Goal: Task Accomplishment & Management: Use online tool/utility

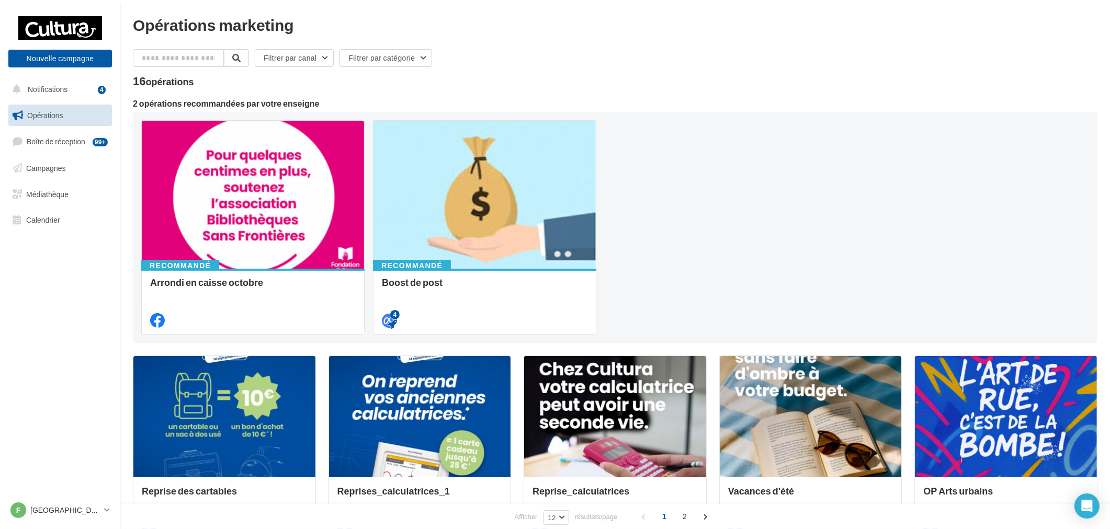
click at [70, 156] on ul "Opérations Boîte de réception 99+ Campagnes Médiathèque Calendrier" at bounding box center [60, 167] width 112 height 135
click at [77, 170] on link "Campagnes" at bounding box center [60, 168] width 108 height 22
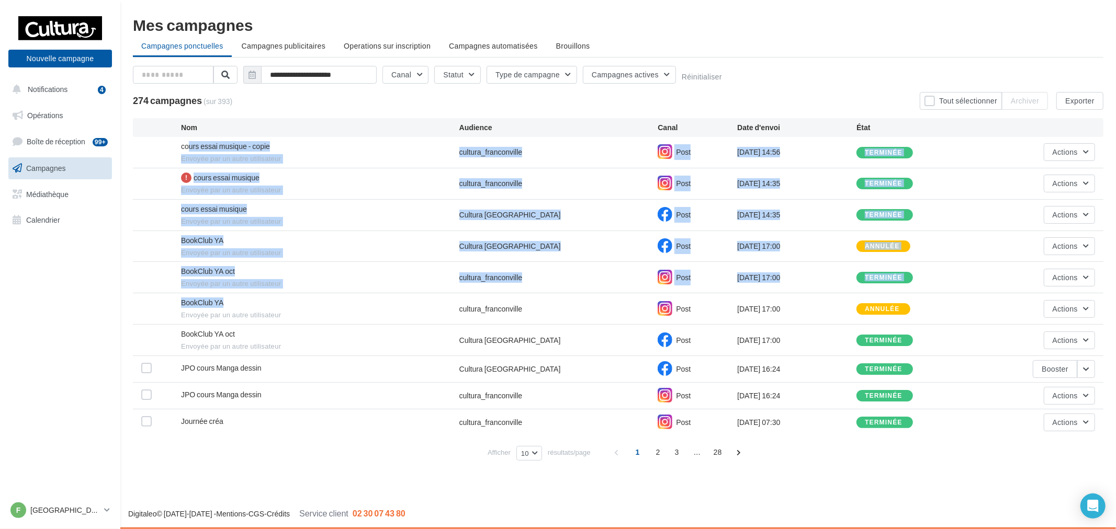
drag, startPoint x: 190, startPoint y: 149, endPoint x: 289, endPoint y: 317, distance: 195.3
click at [272, 315] on div "cours essai musique - copie Envoyée par un autre utilisateur cultura_franconvil…" at bounding box center [618, 286] width 970 height 299
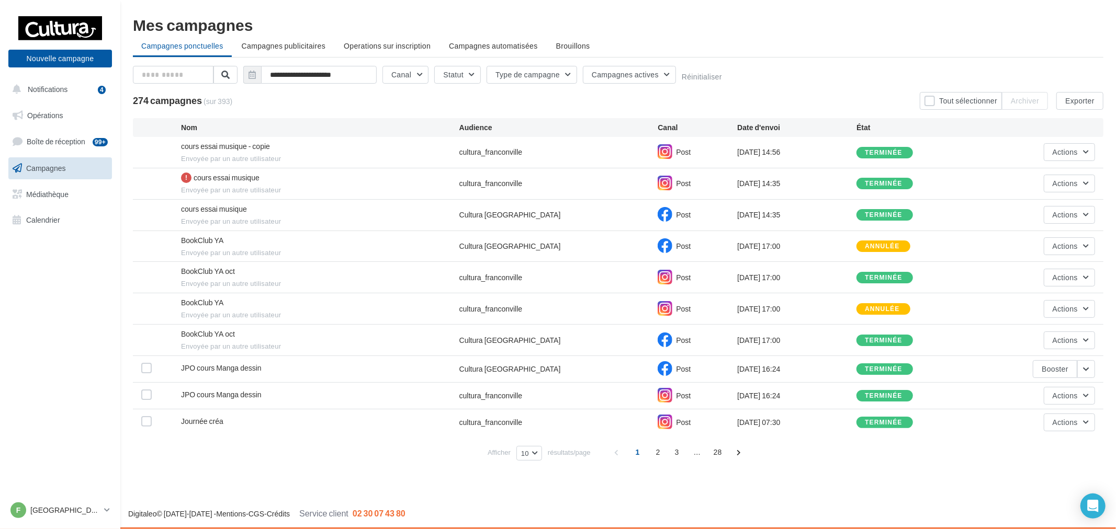
click at [348, 319] on span "Envoyée par un autre utilisateur" at bounding box center [320, 315] width 278 height 9
click at [63, 58] on button "Nouvelle campagne" at bounding box center [60, 59] width 104 height 18
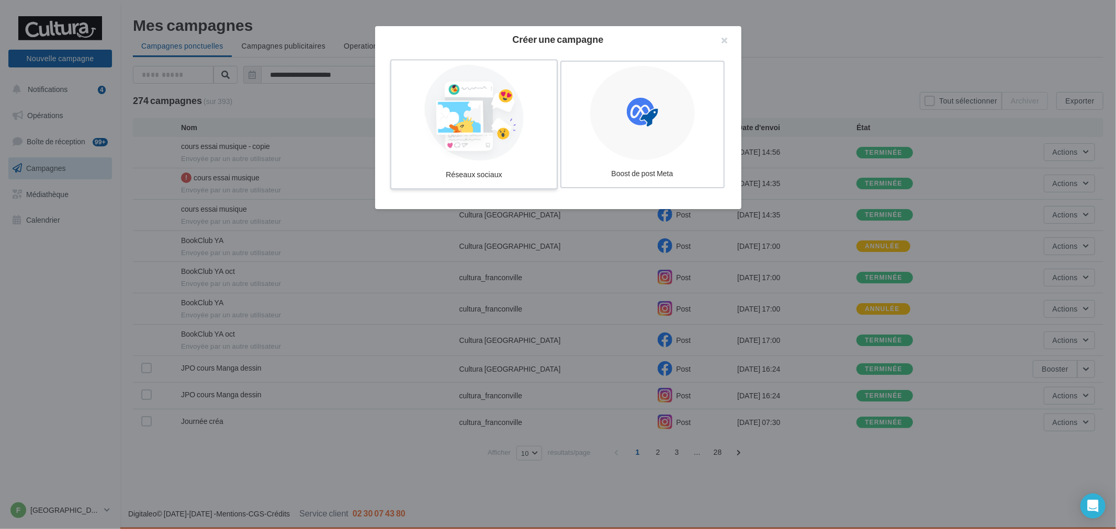
click at [534, 133] on div at bounding box center [474, 113] width 157 height 96
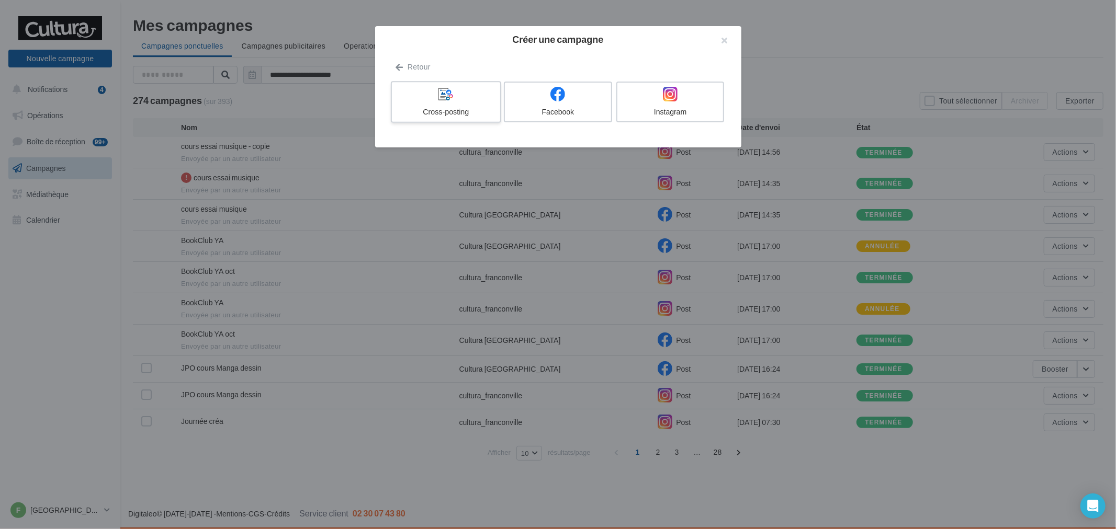
click at [445, 106] on label "Cross-posting" at bounding box center [445, 102] width 110 height 42
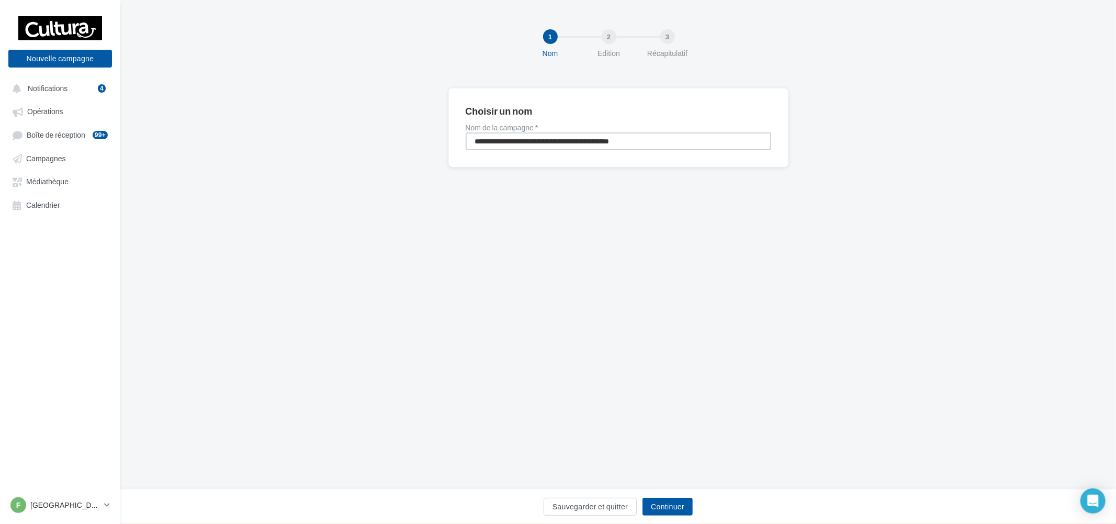
click at [592, 137] on input "**********" at bounding box center [619, 141] width 306 height 18
type input "**********"
click at [677, 505] on button "Continuer" at bounding box center [667, 507] width 50 height 18
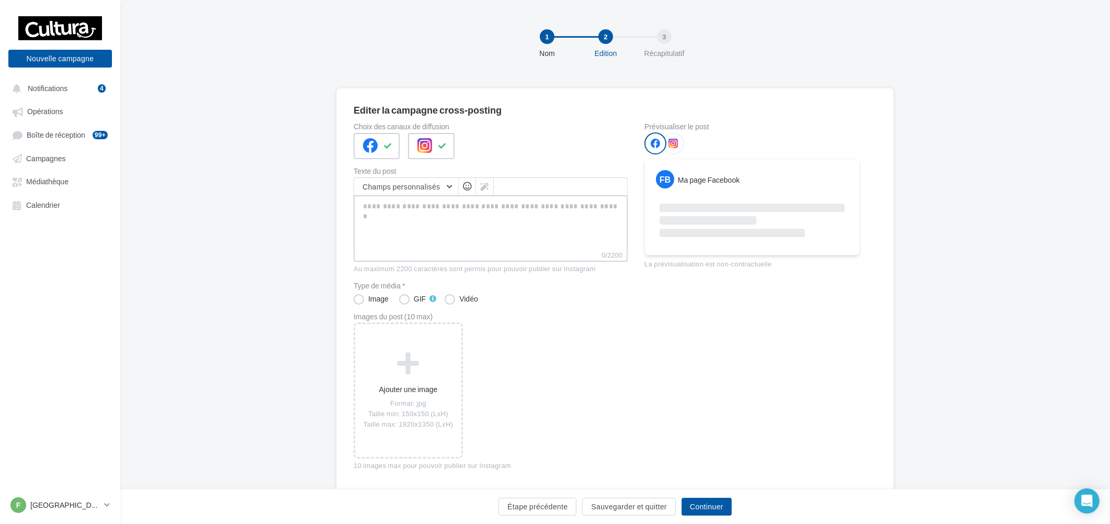
click at [448, 239] on textarea "0/2200" at bounding box center [491, 222] width 274 height 54
paste textarea "**********"
type textarea "**********"
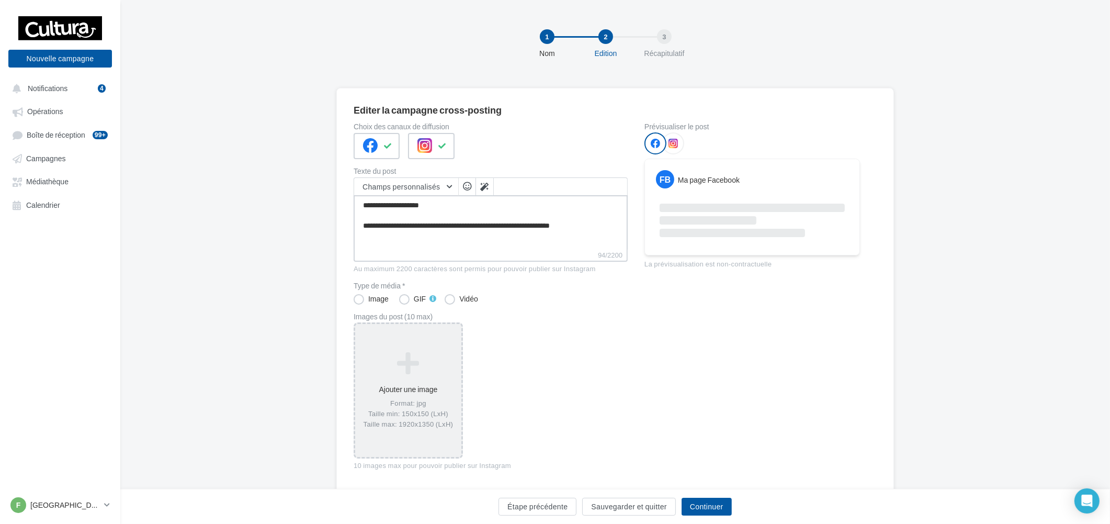
type textarea "**********"
click at [412, 365] on icon at bounding box center [408, 362] width 98 height 25
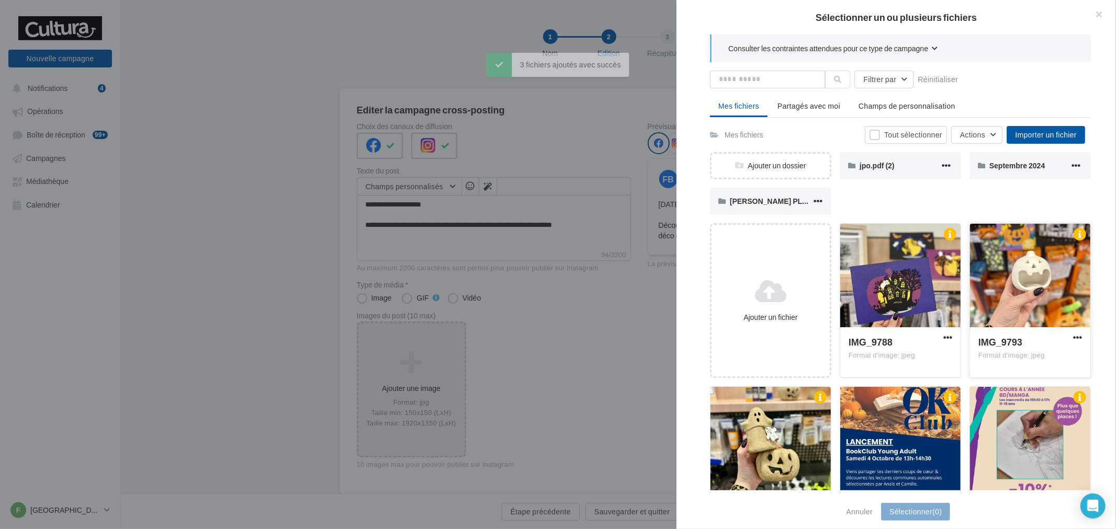
click at [1024, 306] on div at bounding box center [1030, 276] width 120 height 105
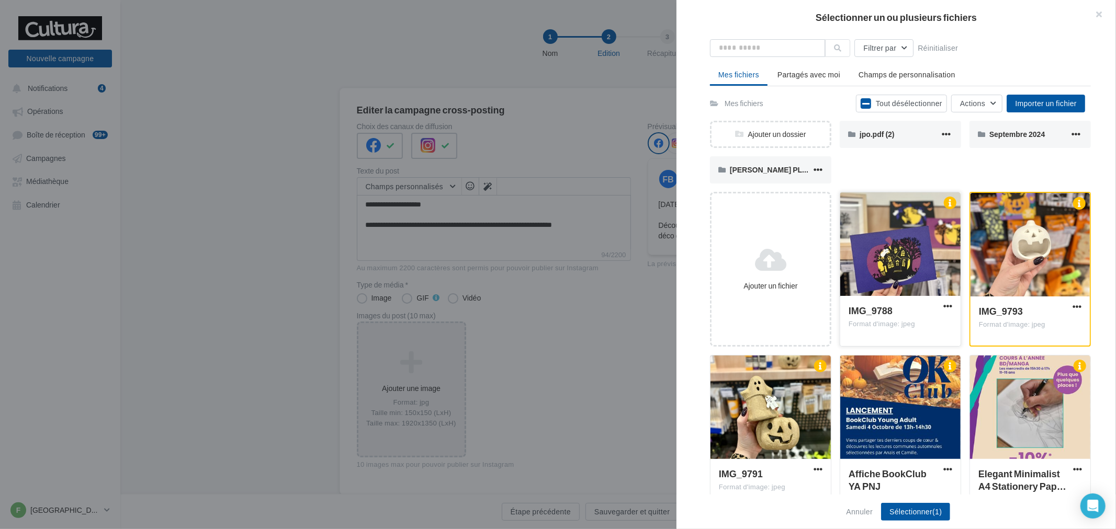
scroll to position [58, 0]
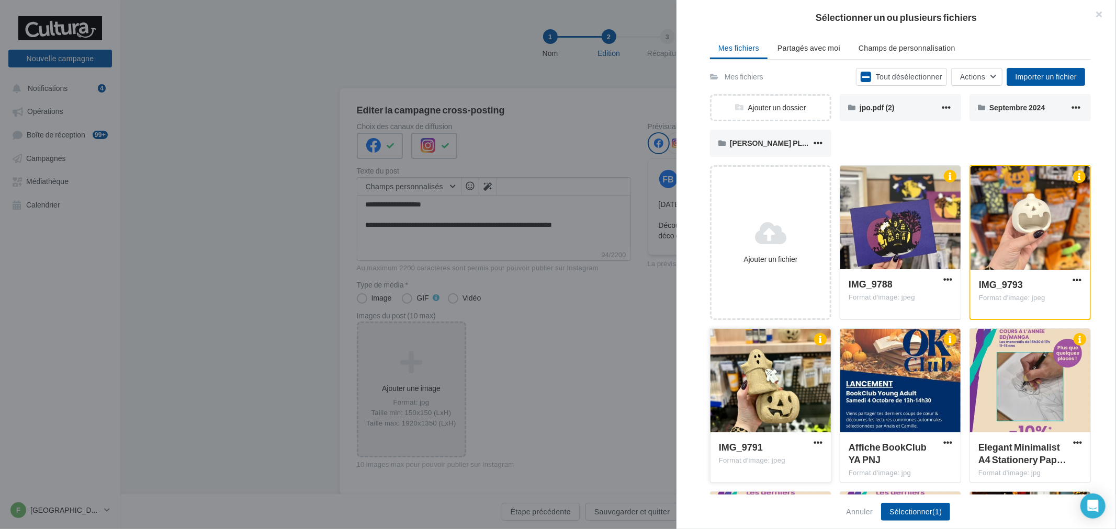
drag, startPoint x: 809, startPoint y: 335, endPoint x: 781, endPoint y: 383, distance: 55.8
click at [781, 383] on div at bounding box center [770, 381] width 120 height 105
click at [906, 246] on div at bounding box center [900, 218] width 120 height 105
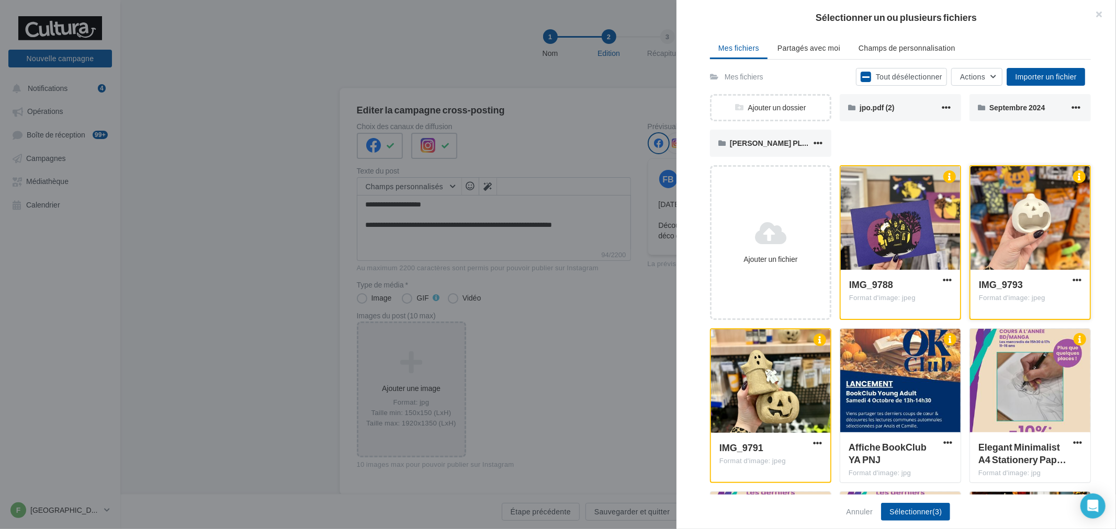
click at [974, 247] on div at bounding box center [1029, 218] width 119 height 105
click at [1019, 233] on div at bounding box center [1030, 218] width 120 height 105
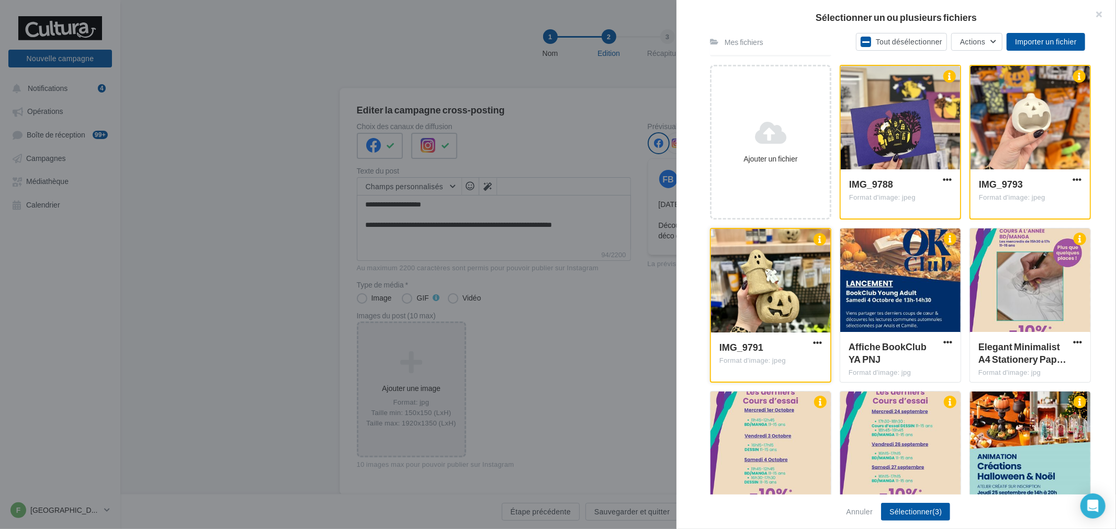
click at [796, 336] on div "IMG_9791 Format d'image: jpeg" at bounding box center [770, 357] width 119 height 48
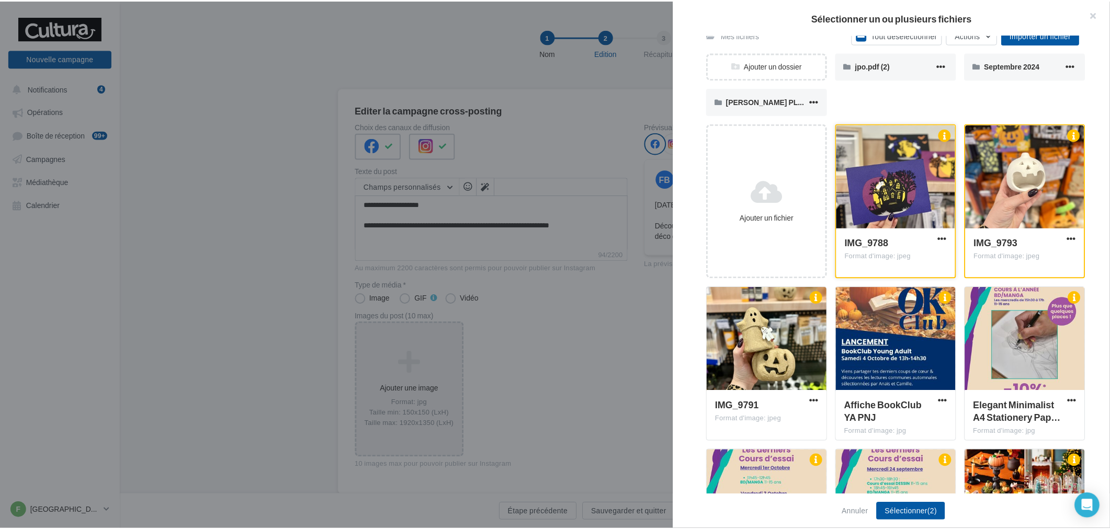
scroll to position [0, 0]
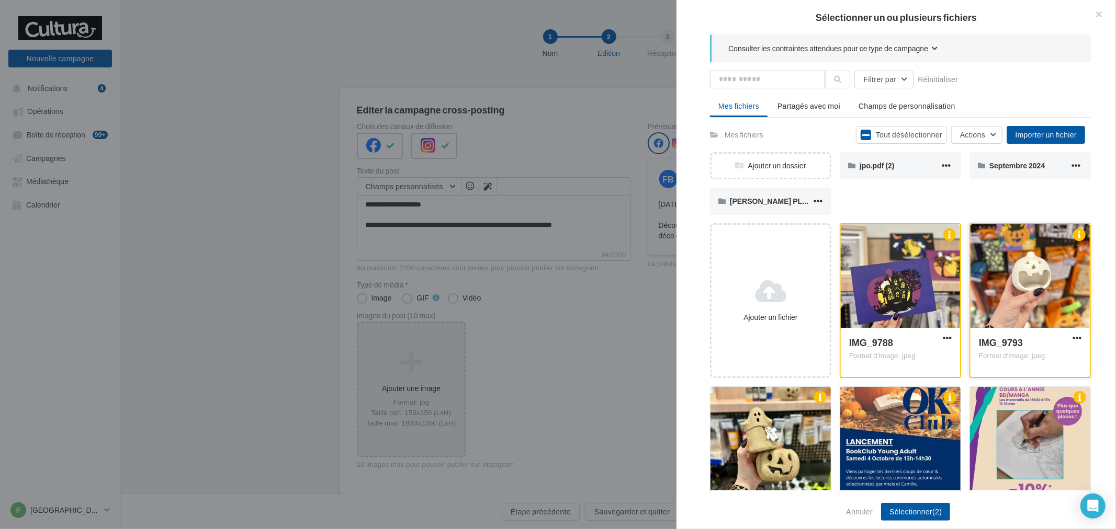
click at [992, 272] on div at bounding box center [1029, 276] width 119 height 105
click at [929, 281] on div at bounding box center [900, 276] width 119 height 105
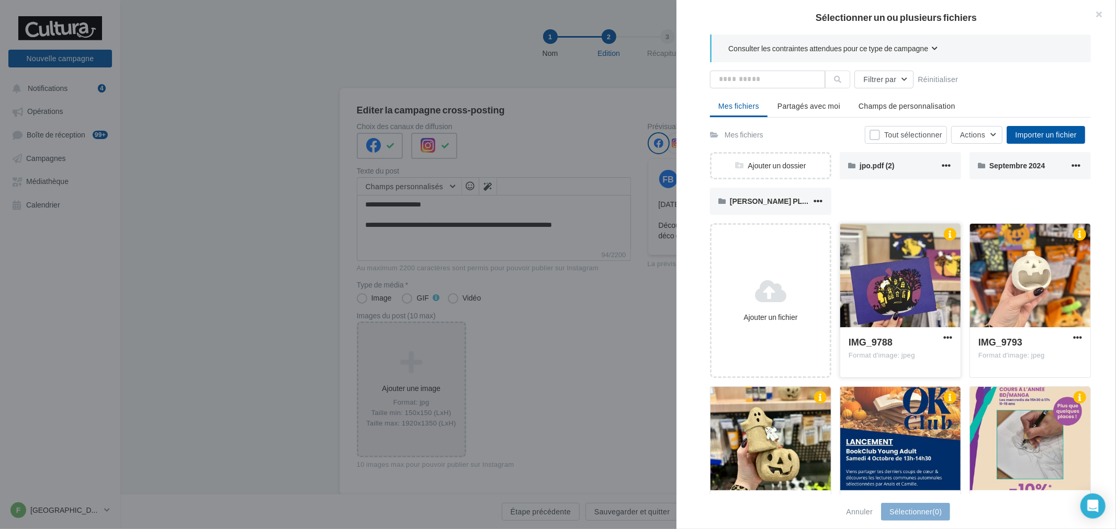
click at [929, 281] on div at bounding box center [900, 276] width 120 height 105
click at [919, 283] on div at bounding box center [900, 276] width 119 height 105
click at [1030, 288] on div at bounding box center [1030, 276] width 120 height 105
click at [866, 311] on div at bounding box center [900, 276] width 120 height 105
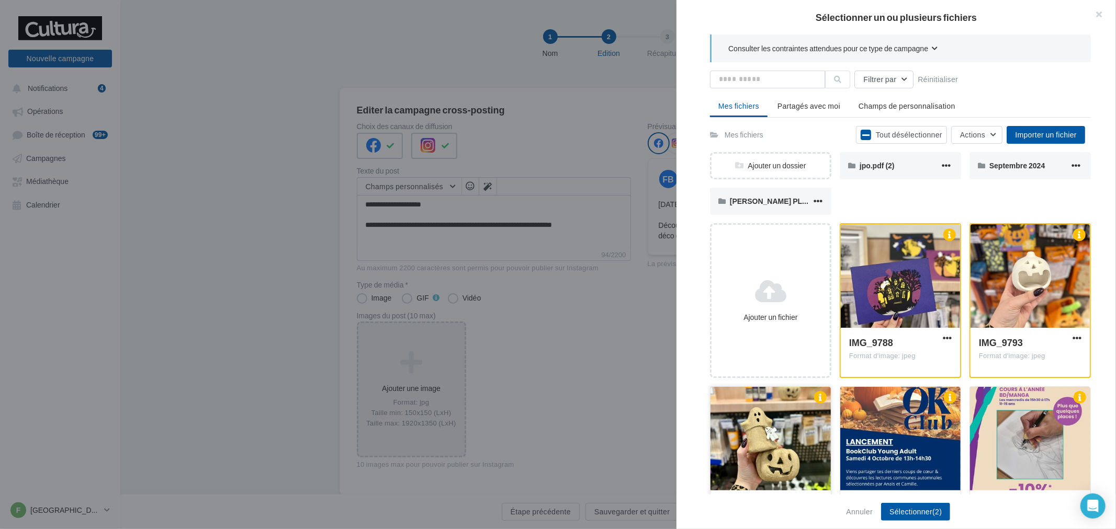
click at [792, 440] on div at bounding box center [770, 439] width 120 height 105
click at [932, 511] on button "Sélectionner (3)" at bounding box center [915, 512] width 69 height 18
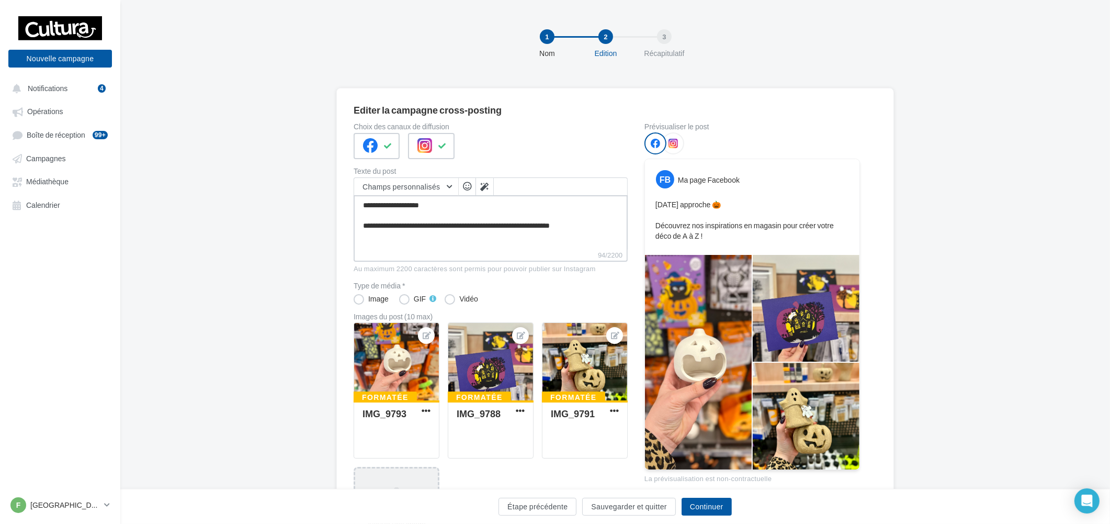
drag, startPoint x: 398, startPoint y: 223, endPoint x: 552, endPoint y: 231, distance: 154.6
click at [552, 231] on textarea "**********" at bounding box center [491, 222] width 274 height 54
click at [591, 233] on textarea "**********" at bounding box center [491, 222] width 274 height 54
click at [724, 506] on button "Continuer" at bounding box center [707, 507] width 50 height 18
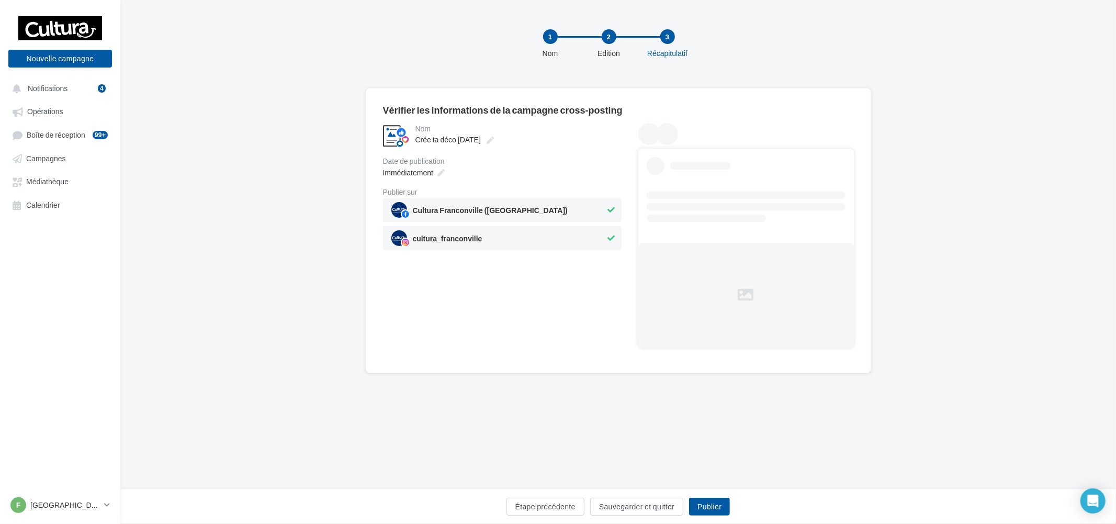
click at [732, 498] on div "Étape précédente Sauvegarder et quitter Publier" at bounding box center [618, 509] width 979 height 22
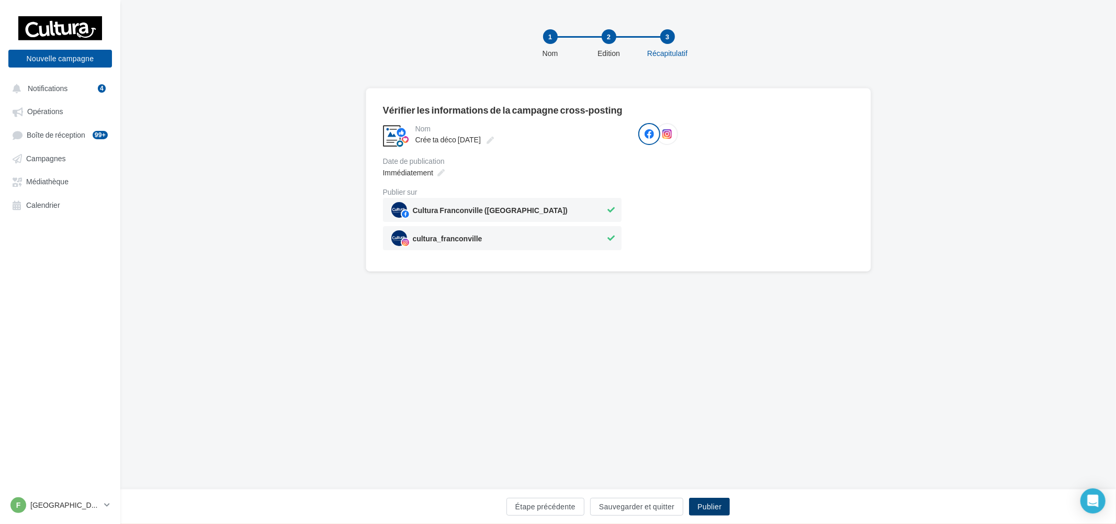
click at [719, 509] on button "Publier" at bounding box center [709, 507] width 41 height 18
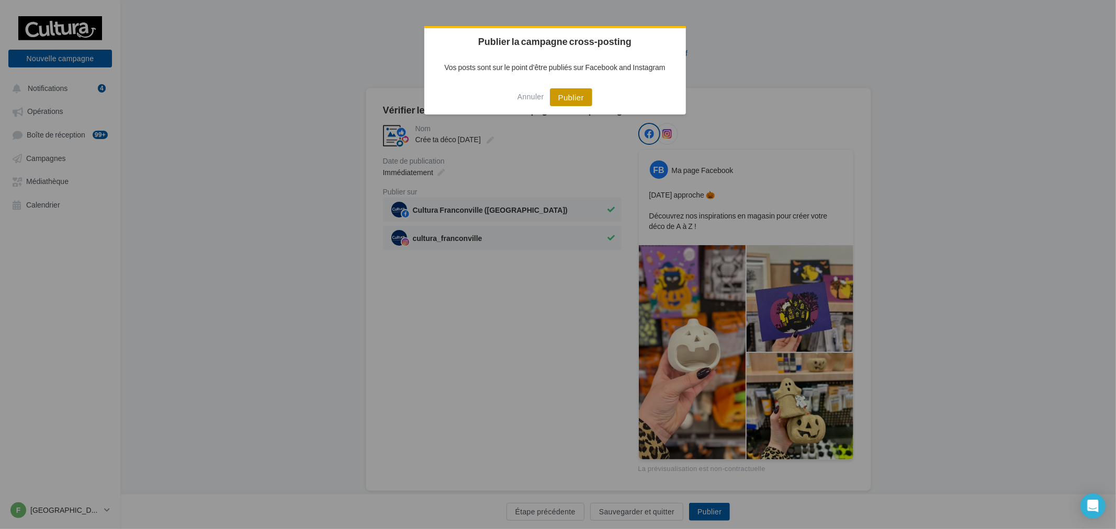
click at [567, 98] on button "Publier" at bounding box center [571, 97] width 42 height 18
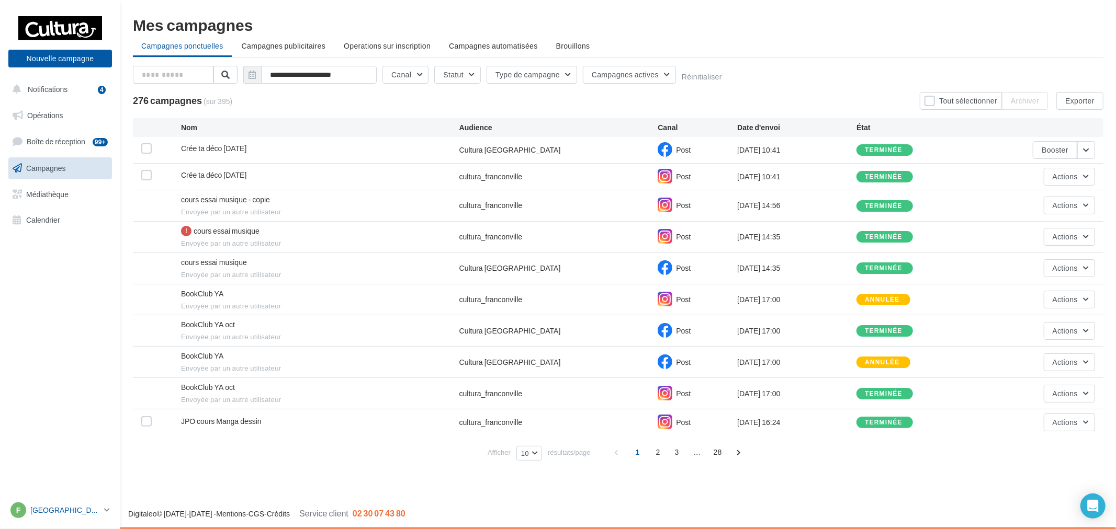
click at [107, 503] on link "F Franconville [EMAIL_ADDRESS][DOMAIN_NAME]" at bounding box center [60, 511] width 104 height 20
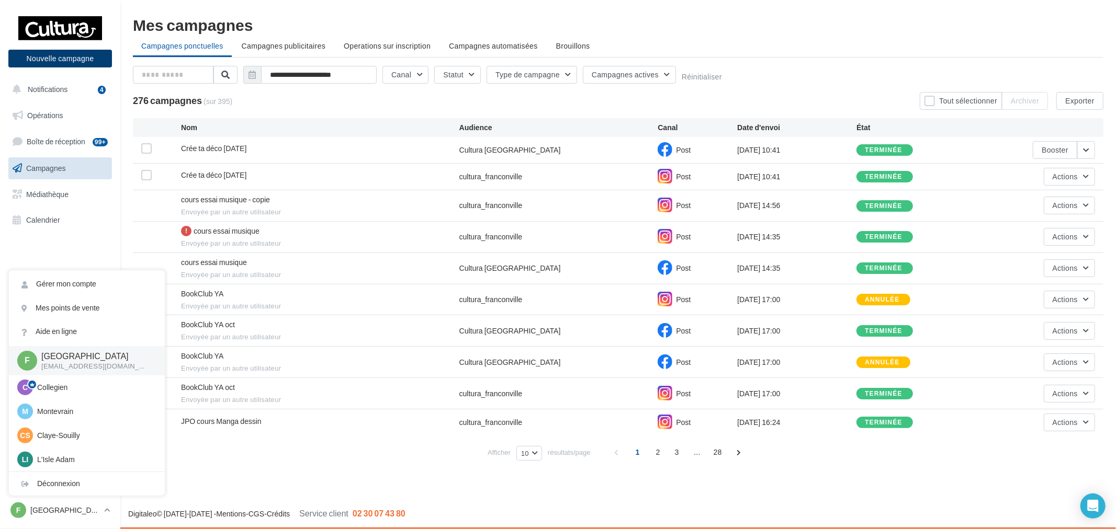
click at [80, 63] on button "Nouvelle campagne" at bounding box center [60, 59] width 104 height 18
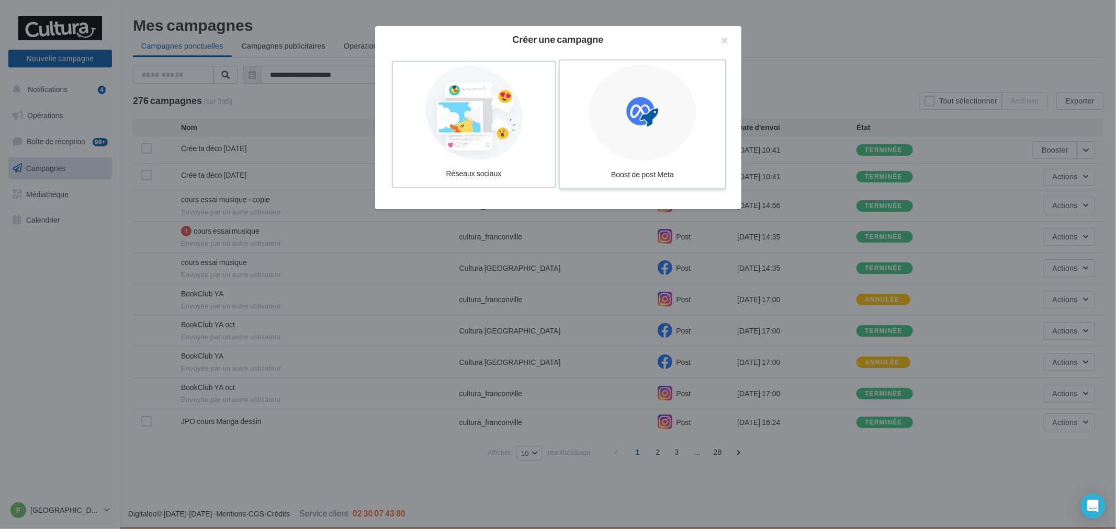
click at [637, 159] on div at bounding box center [642, 113] width 107 height 96
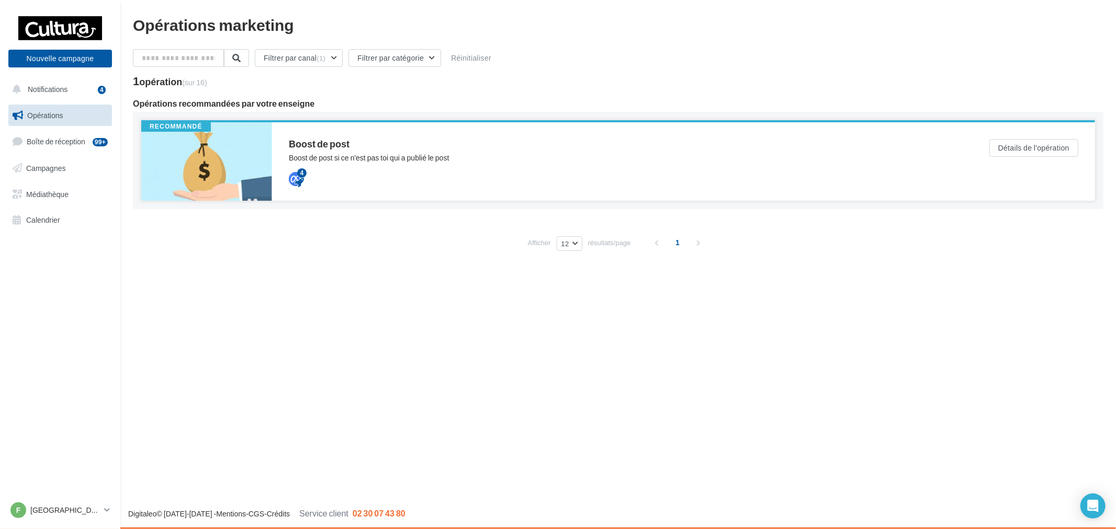
click at [458, 165] on div "Boost de post Boost de post si ce n'est pas toi qui a publié le post 4" at bounding box center [622, 161] width 667 height 45
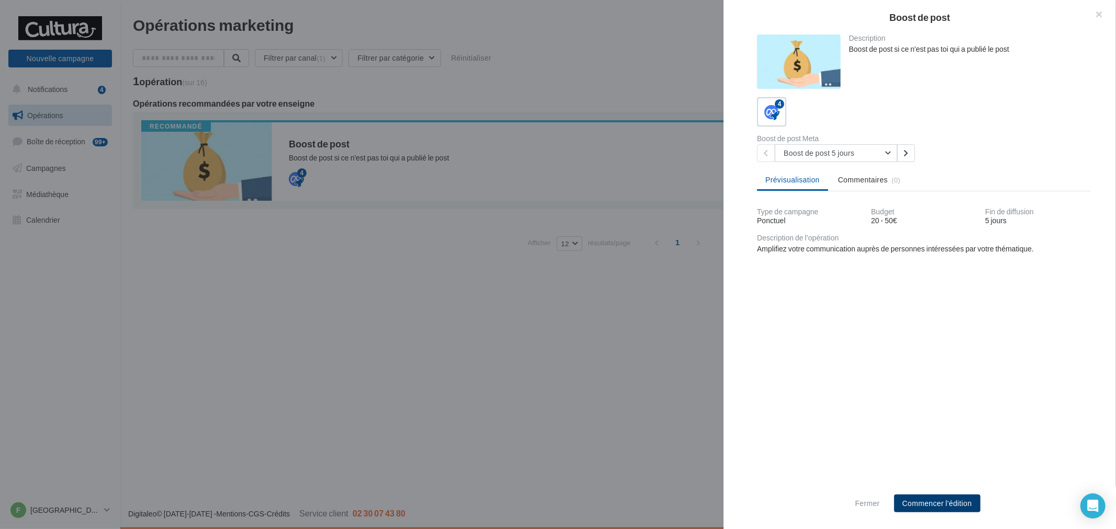
click at [948, 506] on button "Commencer l'édition" at bounding box center [937, 504] width 86 height 18
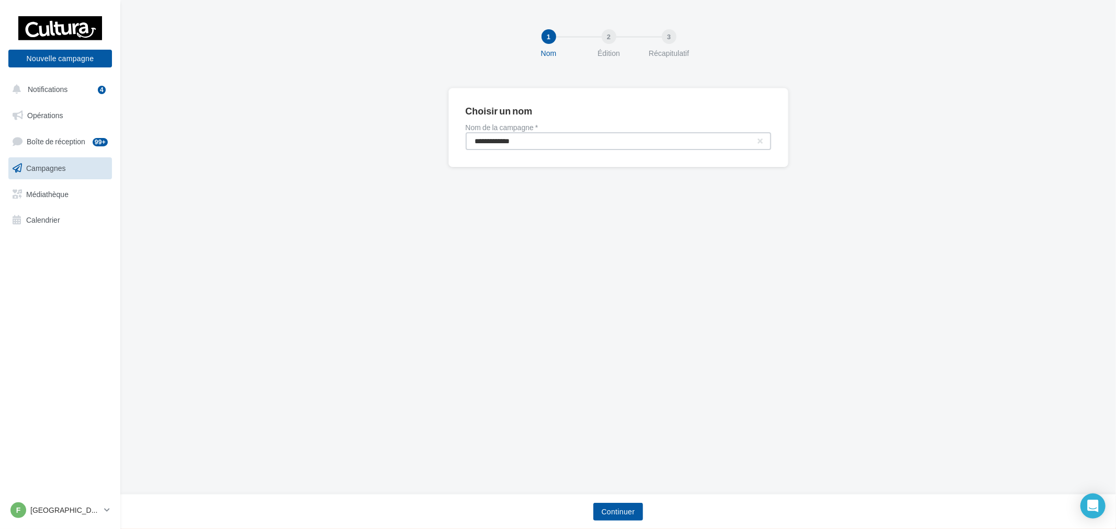
click at [584, 145] on input "**********" at bounding box center [619, 141] width 306 height 18
type input "**********"
click at [626, 505] on button "Continuer" at bounding box center [618, 512] width 50 height 18
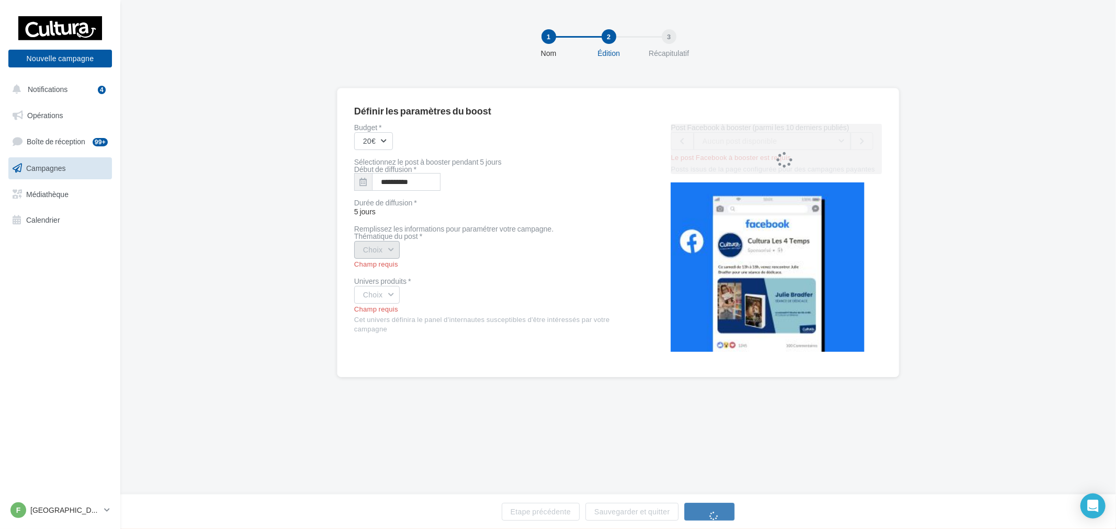
click at [379, 252] on button "Choix" at bounding box center [377, 250] width 46 height 18
click at [417, 320] on div "coup de cœur produits" at bounding box center [420, 327] width 130 height 27
click at [388, 291] on button "Choix" at bounding box center [377, 295] width 46 height 18
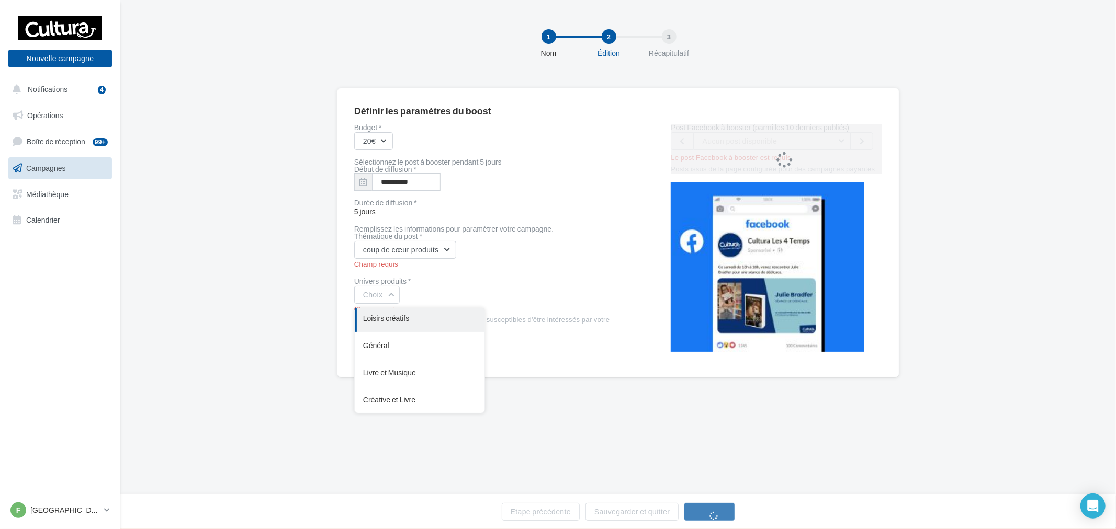
click at [428, 317] on div "Loisirs créatifs" at bounding box center [420, 318] width 130 height 27
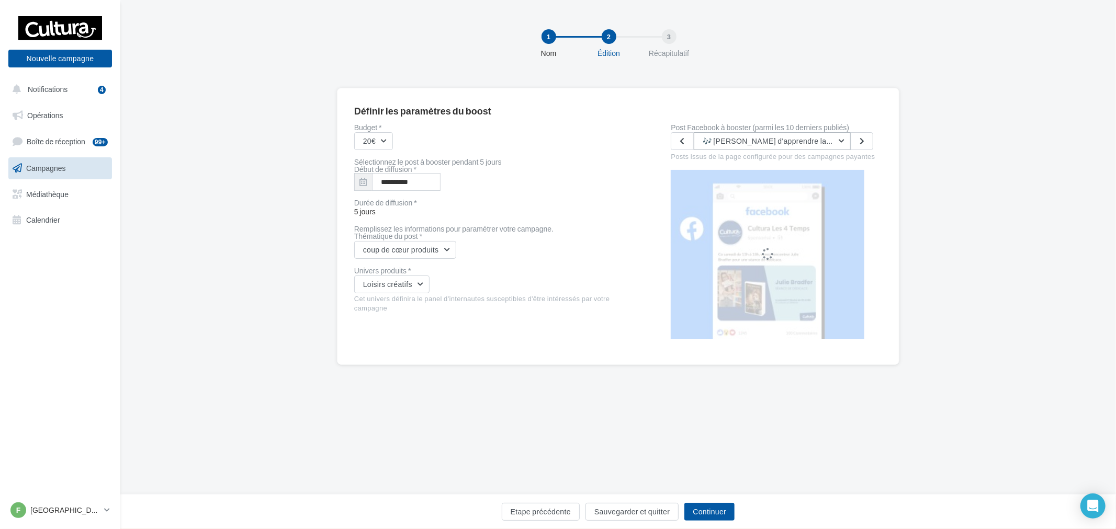
click at [813, 146] on button "🎶 [PERSON_NAME] d'apprendre la musique ? 🎸🥁🎹🎤 Que tu sois débutant ou déjà pass…" at bounding box center [772, 141] width 157 height 18
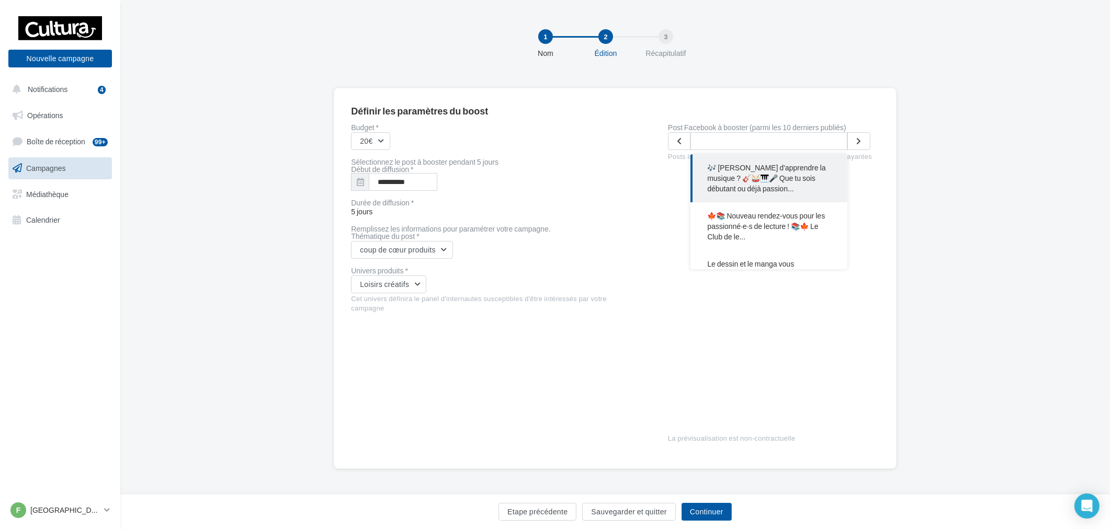
click at [749, 56] on div "1 Nom 2 Édition 3 Récapitulatif" at bounding box center [615, 43] width 931 height 29
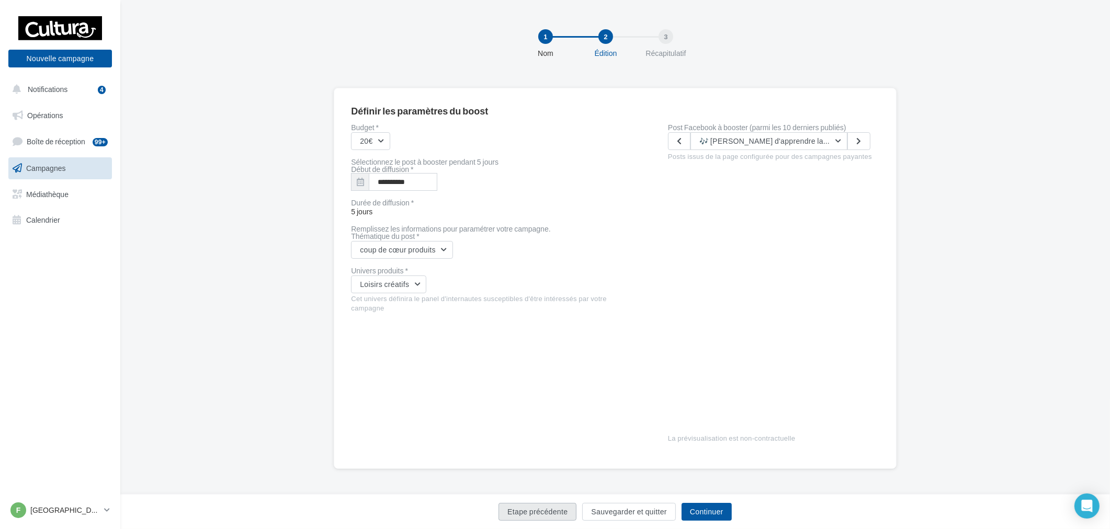
click at [543, 514] on button "Etape précédente" at bounding box center [538, 512] width 78 height 18
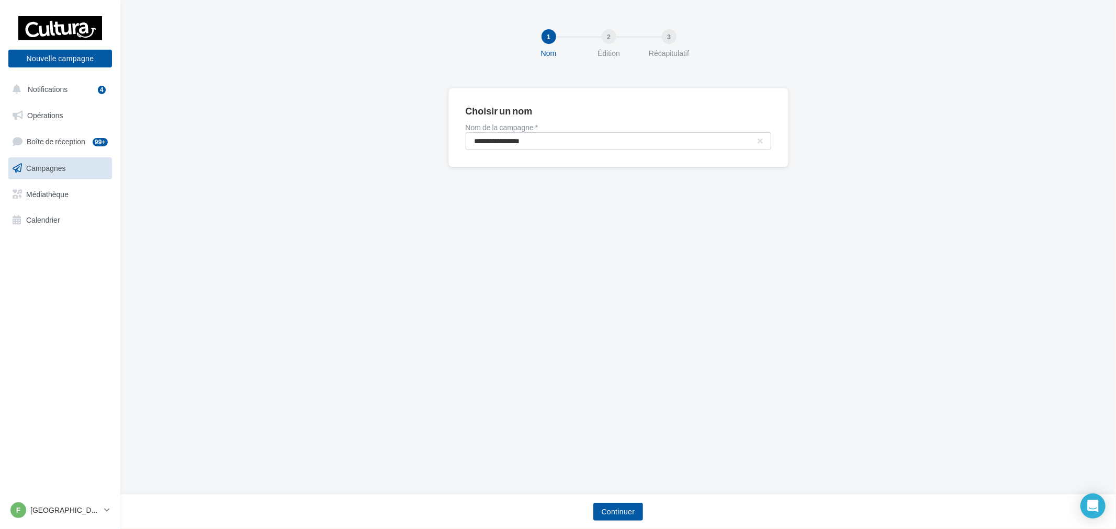
click at [635, 523] on div "Continuer" at bounding box center [618, 514] width 979 height 22
click at [634, 519] on button "Continuer" at bounding box center [618, 512] width 50 height 18
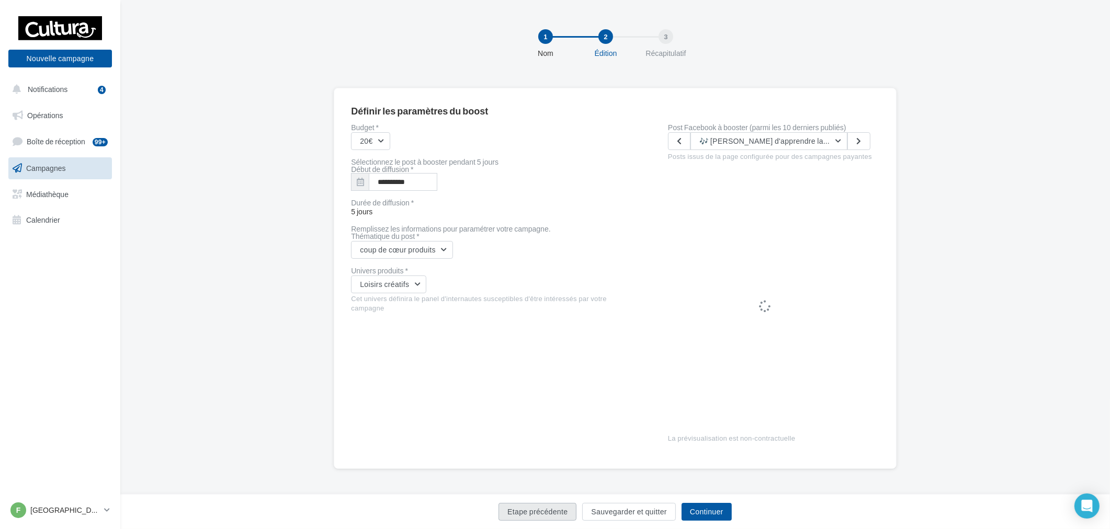
click at [536, 507] on button "Etape précédente" at bounding box center [538, 512] width 78 height 18
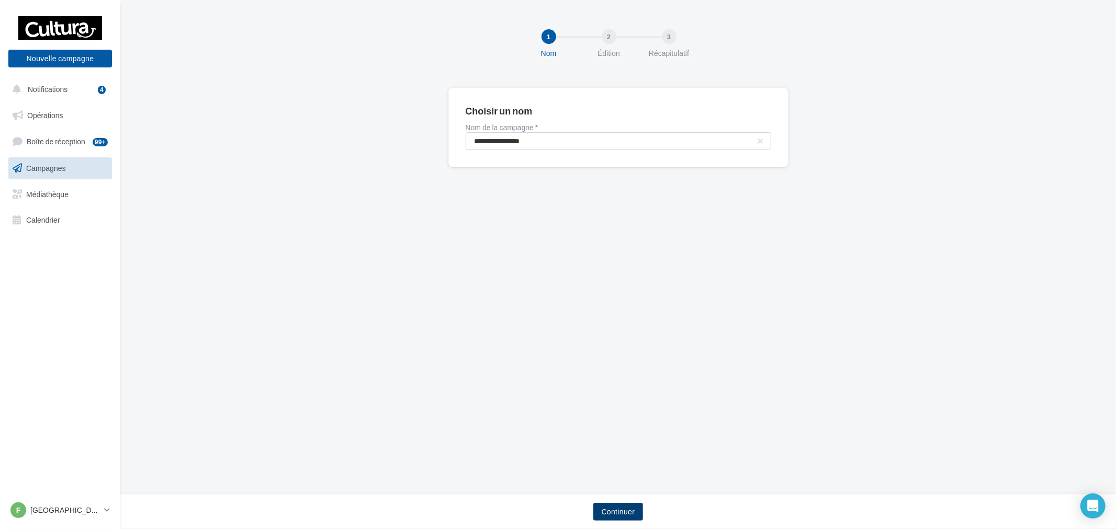
click at [619, 514] on button "Continuer" at bounding box center [618, 512] width 50 height 18
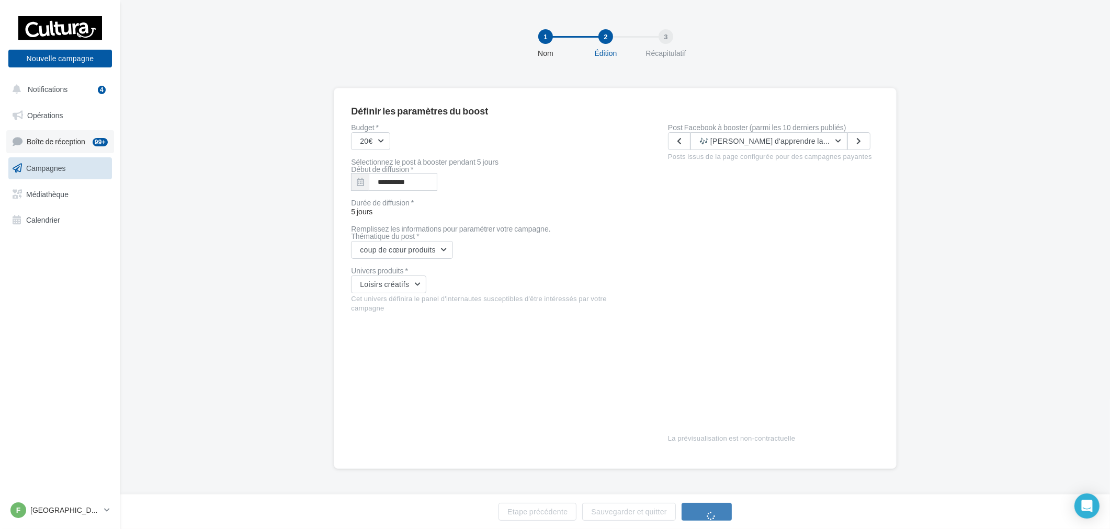
click at [80, 138] on span "Boîte de réception" at bounding box center [56, 141] width 59 height 9
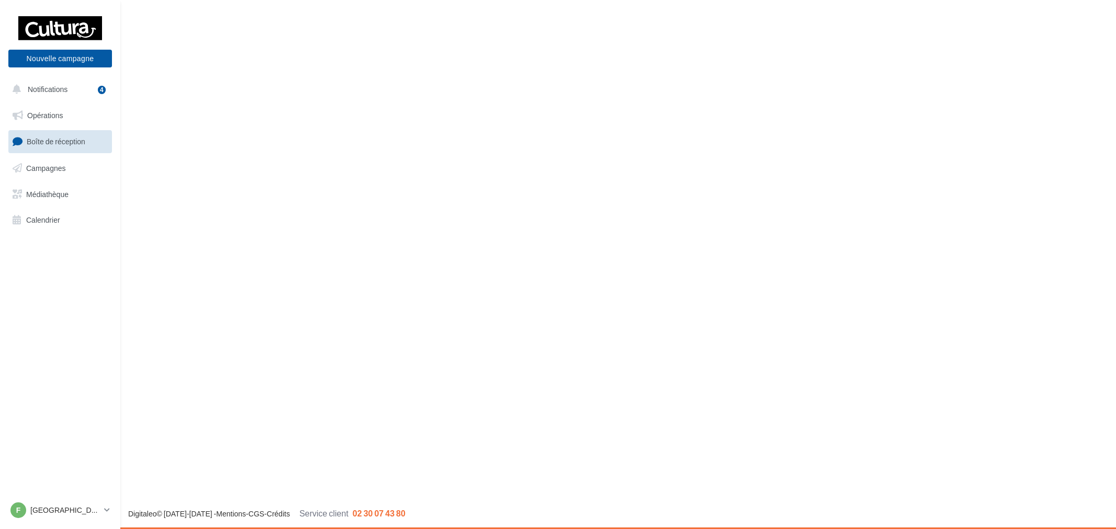
click at [75, 82] on button "Notifications 4" at bounding box center [58, 89] width 104 height 22
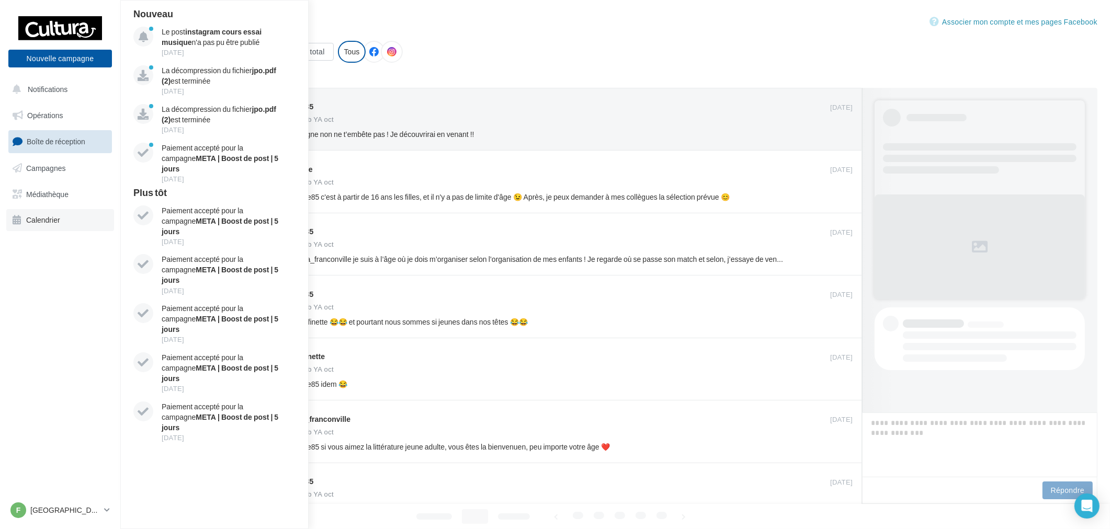
click at [54, 220] on span "Calendrier" at bounding box center [43, 220] width 34 height 9
